Goal: Navigation & Orientation: Find specific page/section

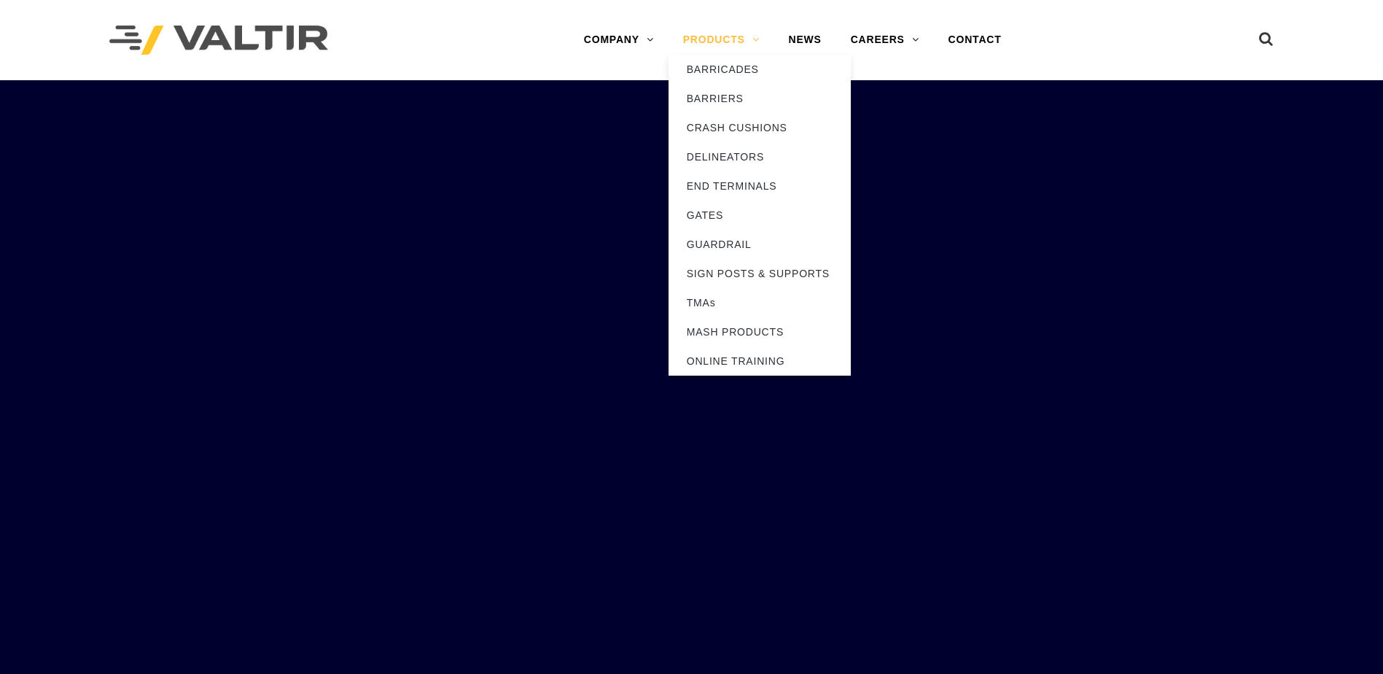
click at [726, 38] on link "PRODUCTS" at bounding box center [721, 40] width 106 height 29
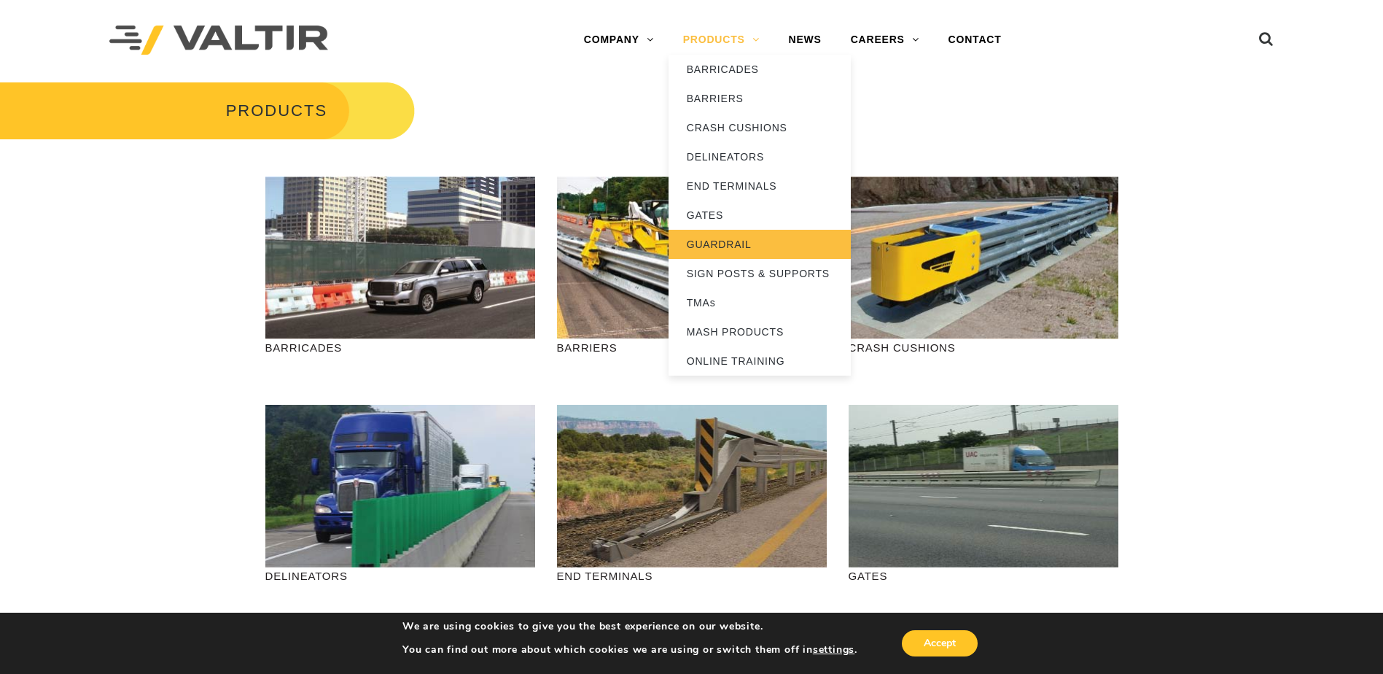
click at [732, 243] on link "GUARDRAIL" at bounding box center [759, 244] width 182 height 29
